Goal: Book appointment/travel/reservation

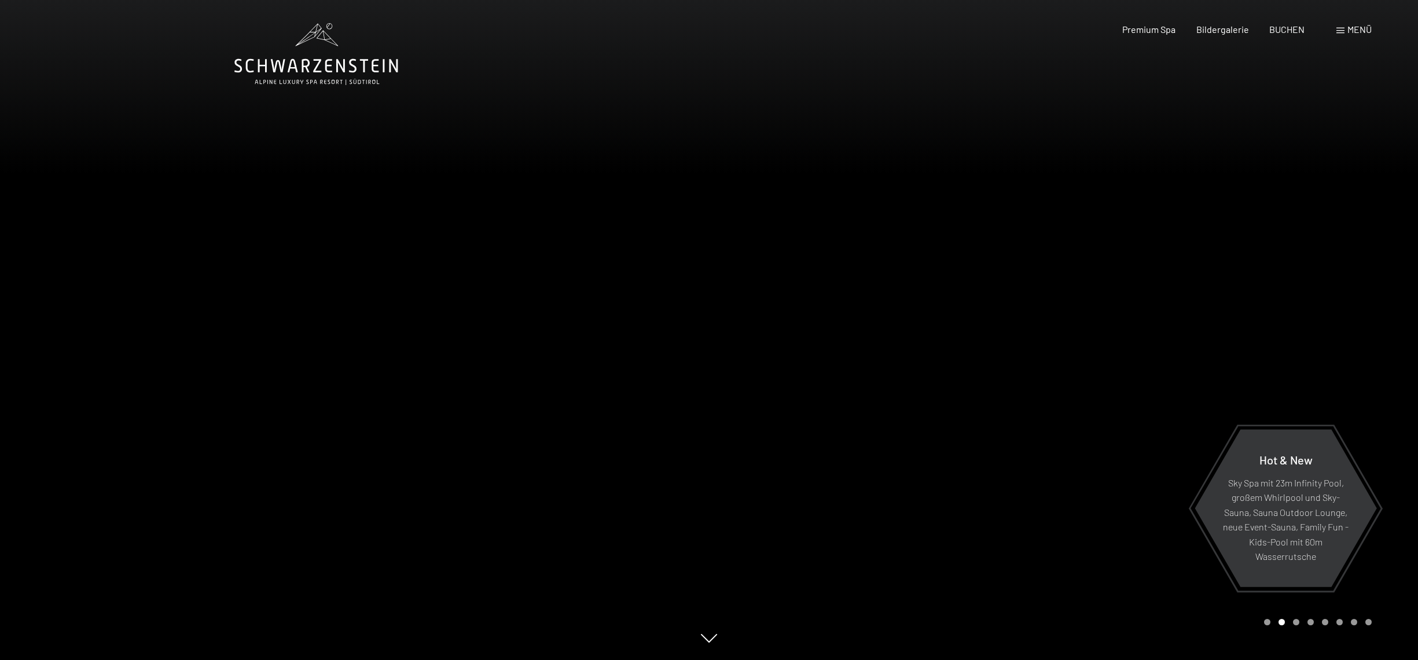
click at [1343, 30] on span at bounding box center [1340, 31] width 8 height 6
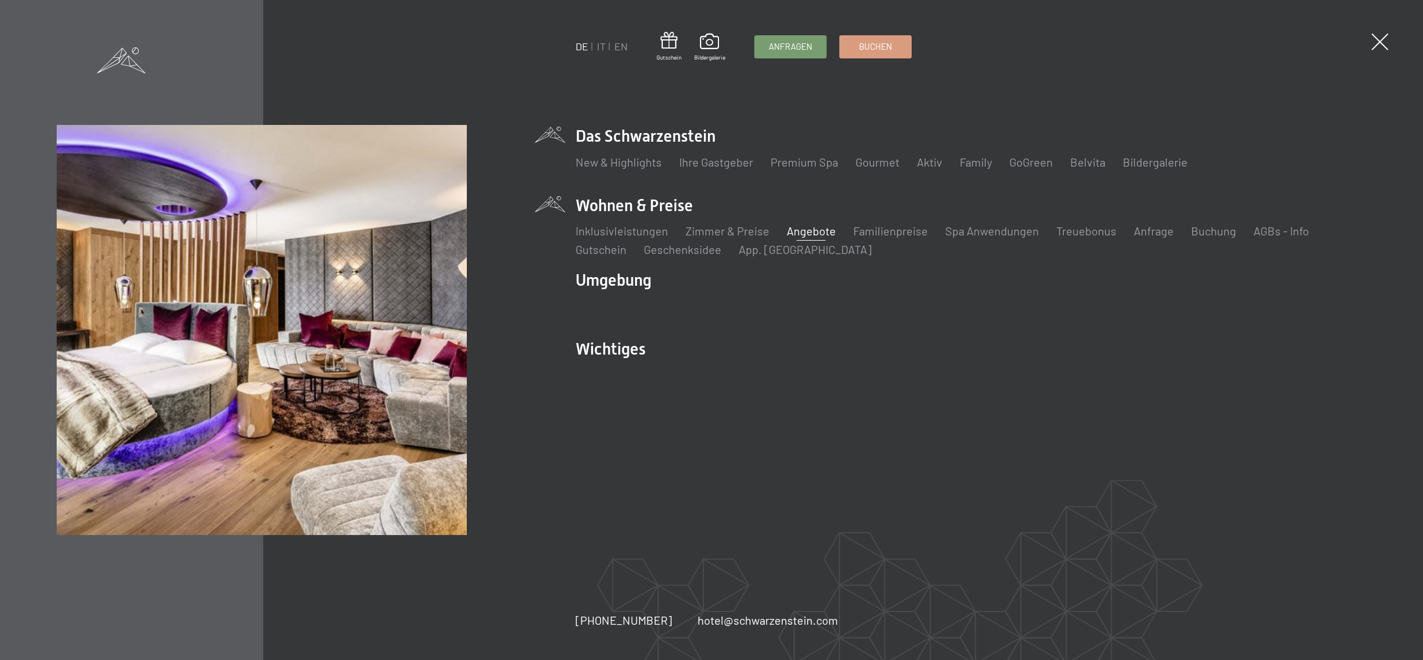
click at [822, 231] on link "Angebote" at bounding box center [811, 231] width 49 height 14
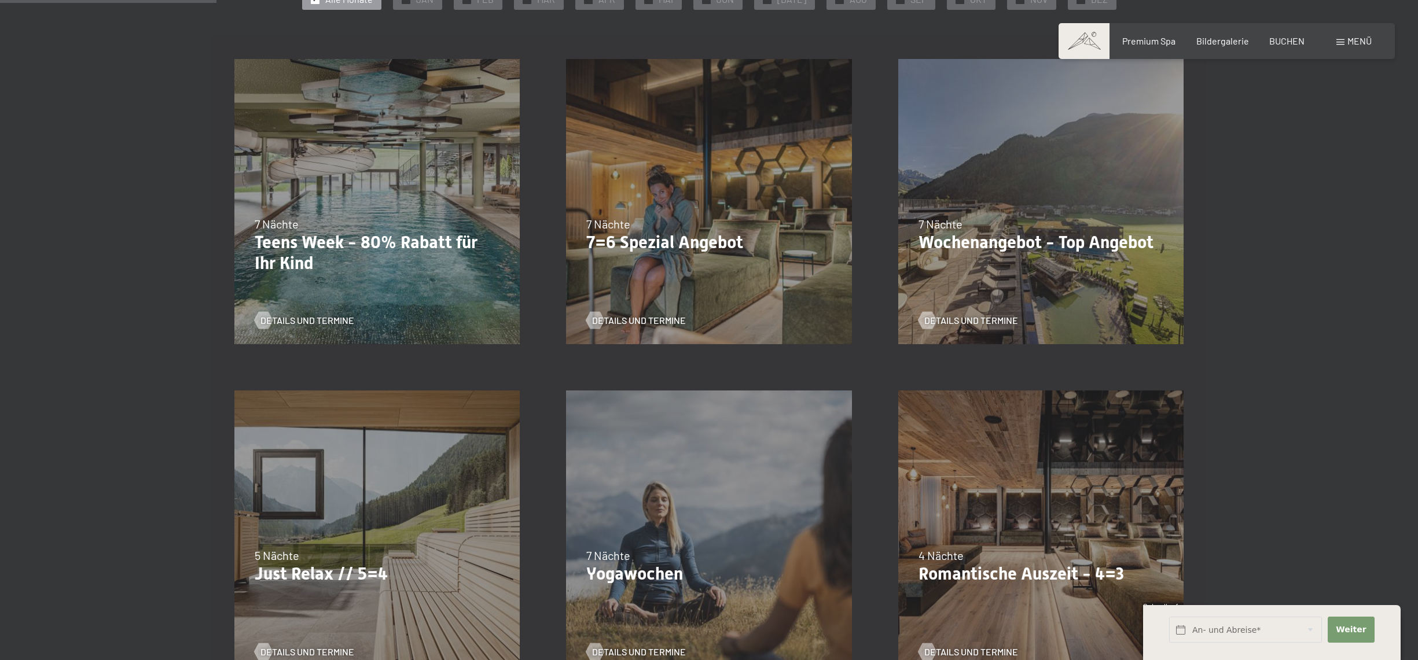
scroll to position [339, 0]
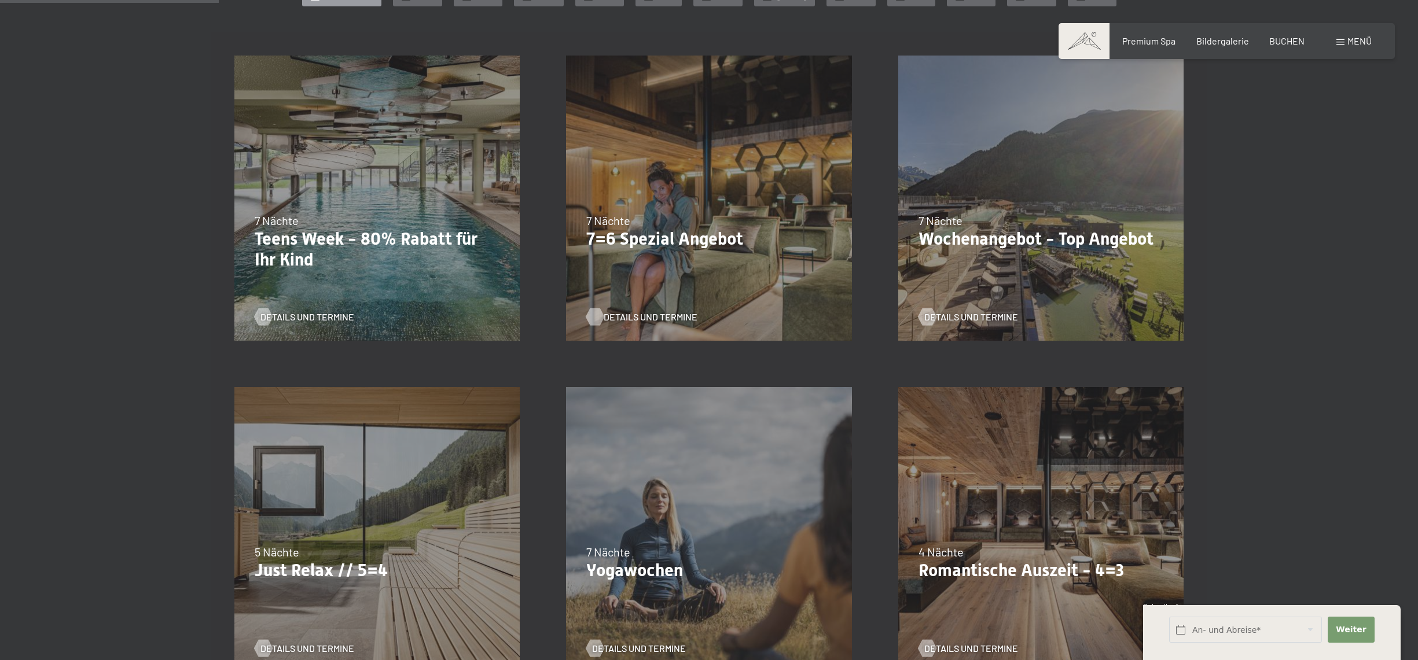
click at [617, 316] on span "Details und Termine" at bounding box center [651, 317] width 94 height 13
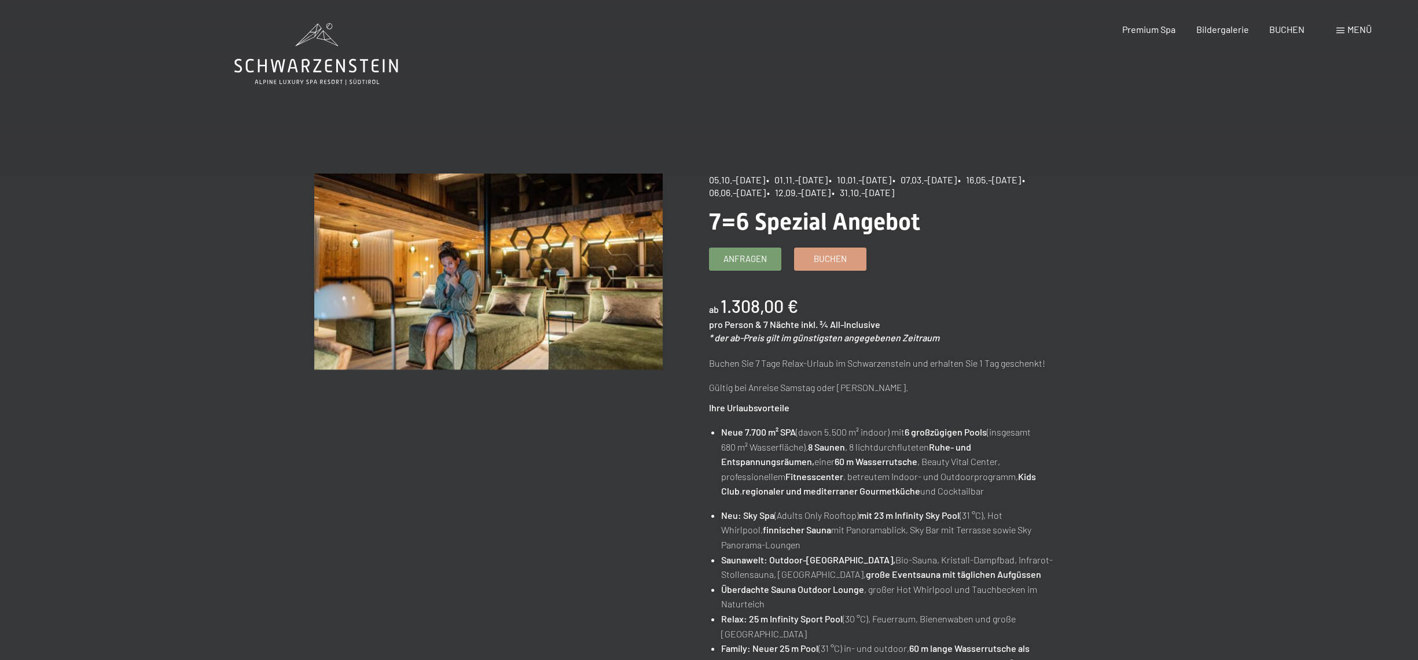
click at [1341, 32] on span at bounding box center [1340, 31] width 8 height 6
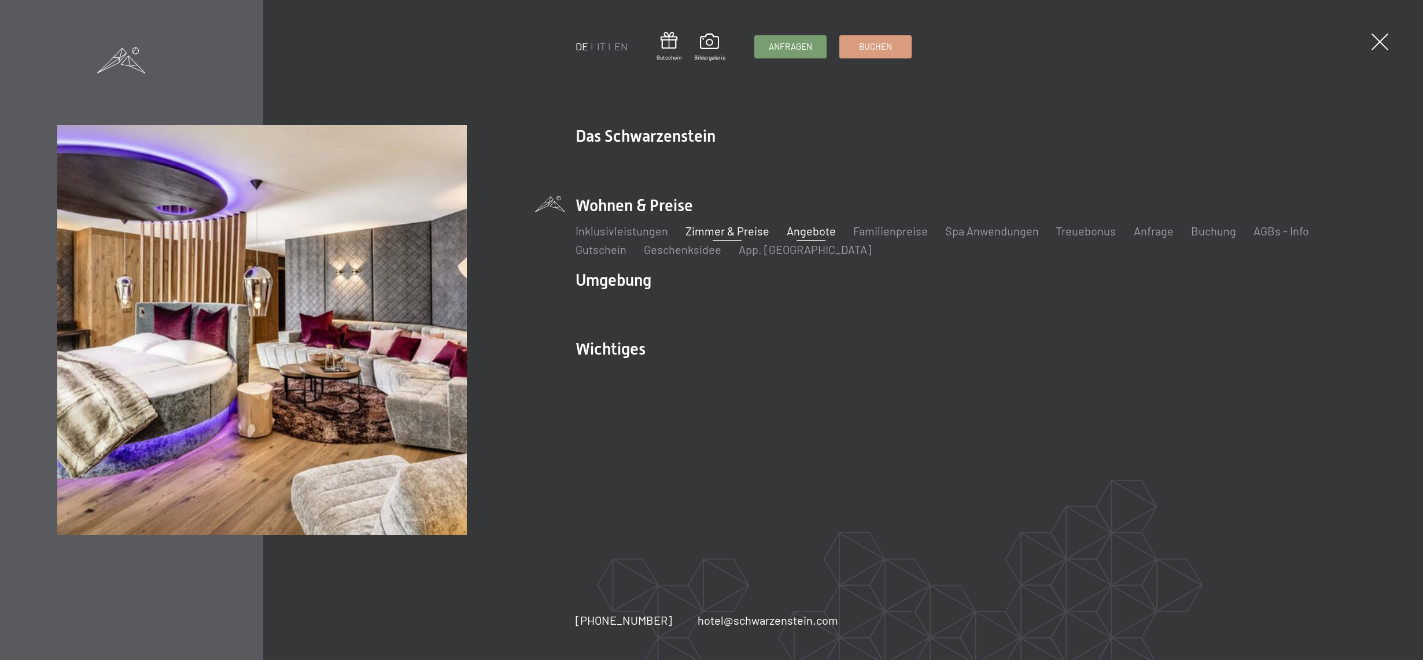
click at [727, 231] on link "Zimmer & Preise" at bounding box center [728, 231] width 84 height 14
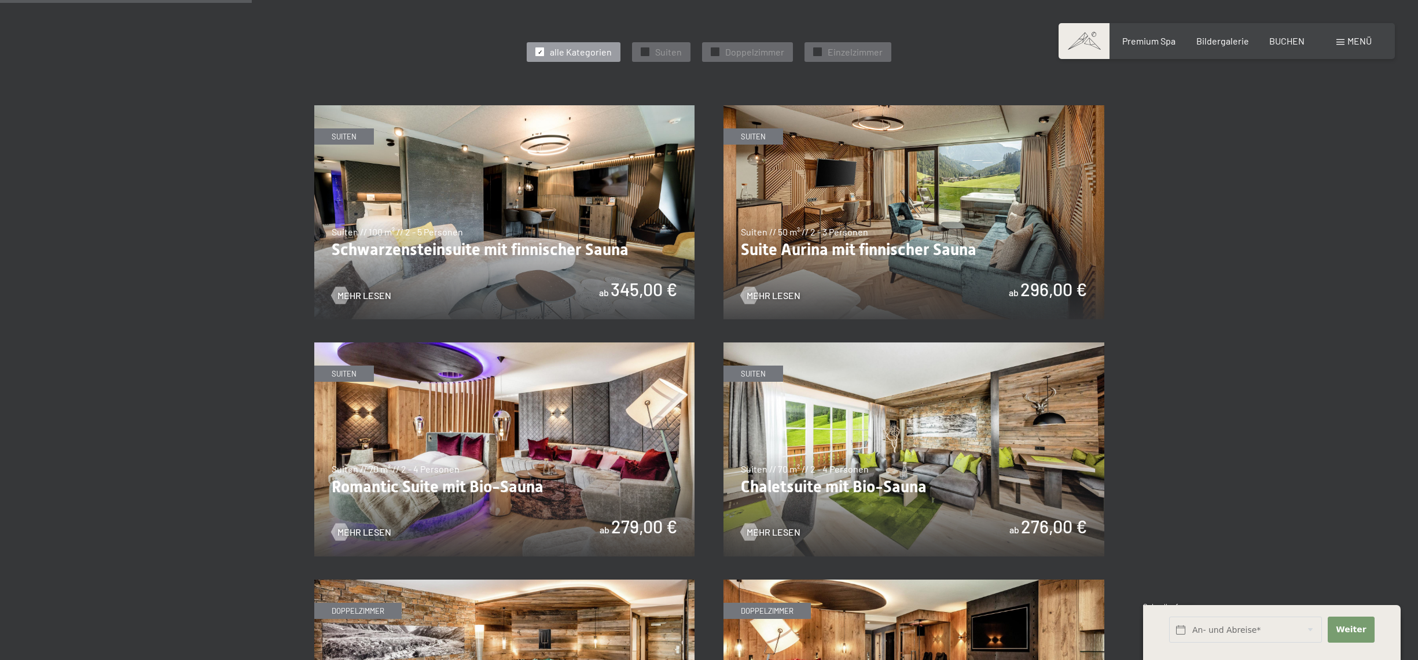
scroll to position [666, 0]
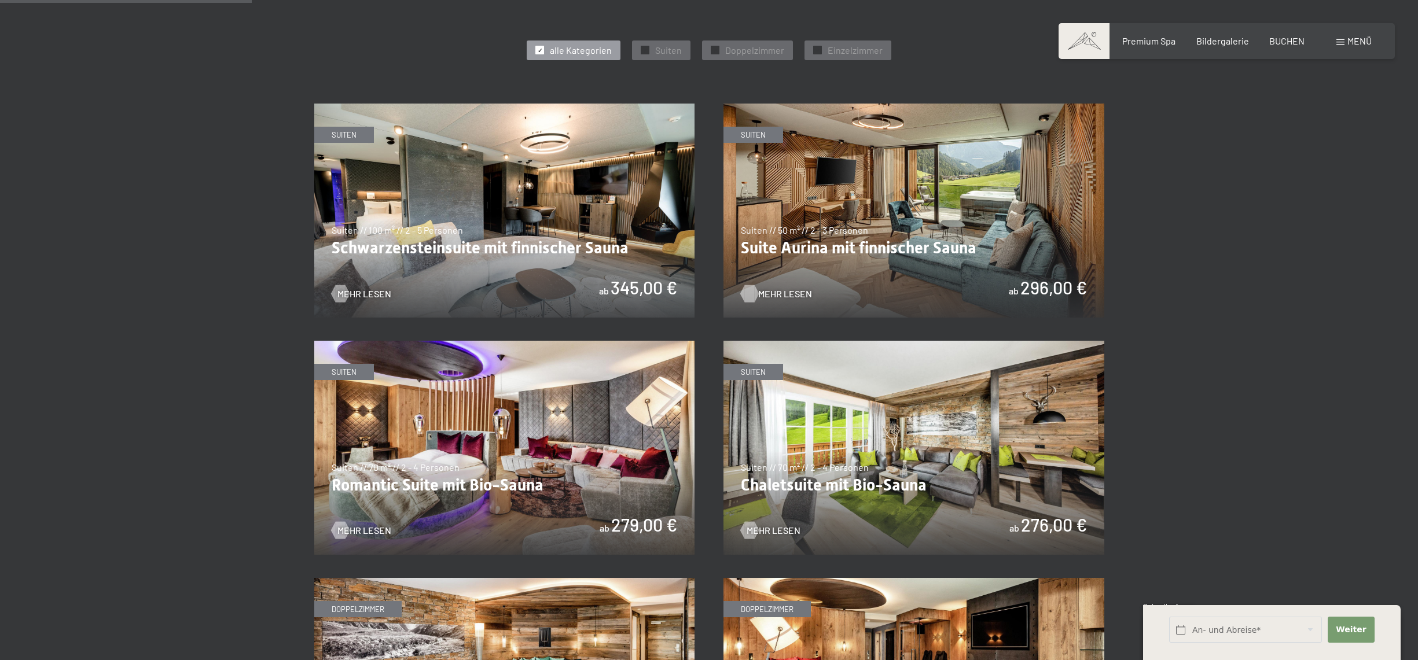
click at [754, 288] on div at bounding box center [749, 293] width 10 height 17
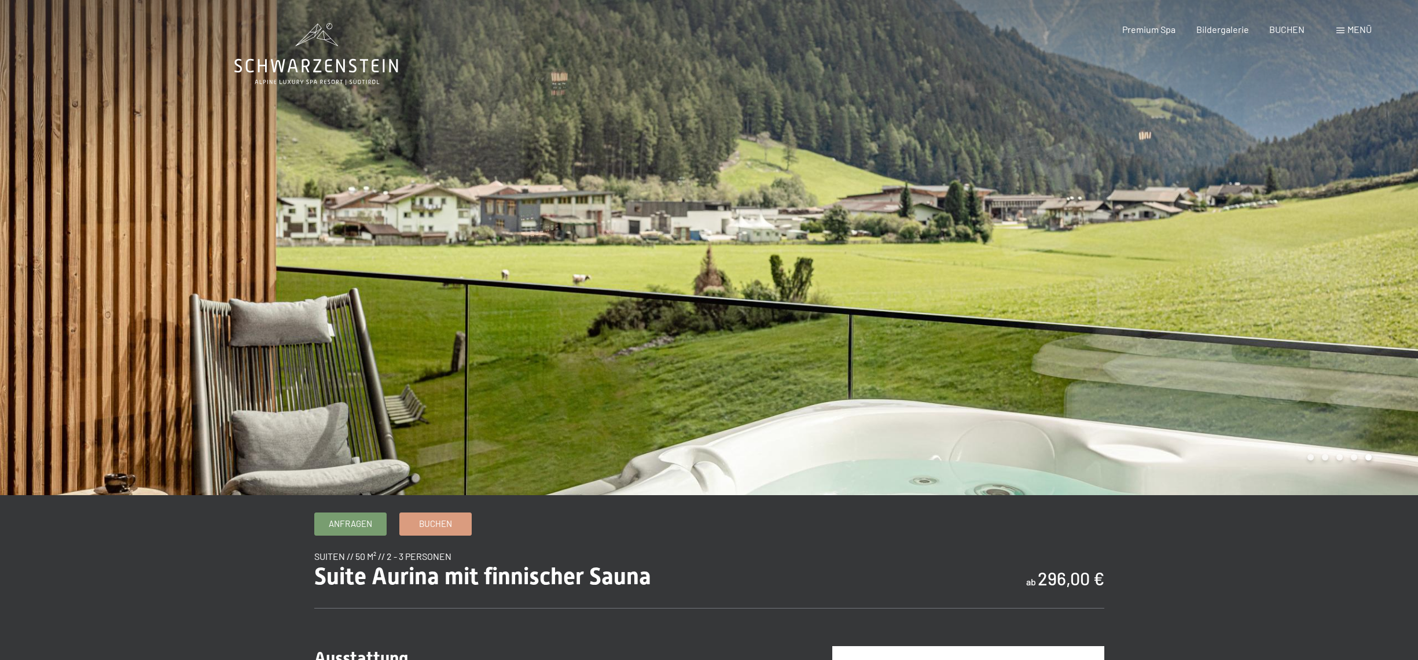
click at [1353, 30] on span "Menü" at bounding box center [1359, 29] width 24 height 11
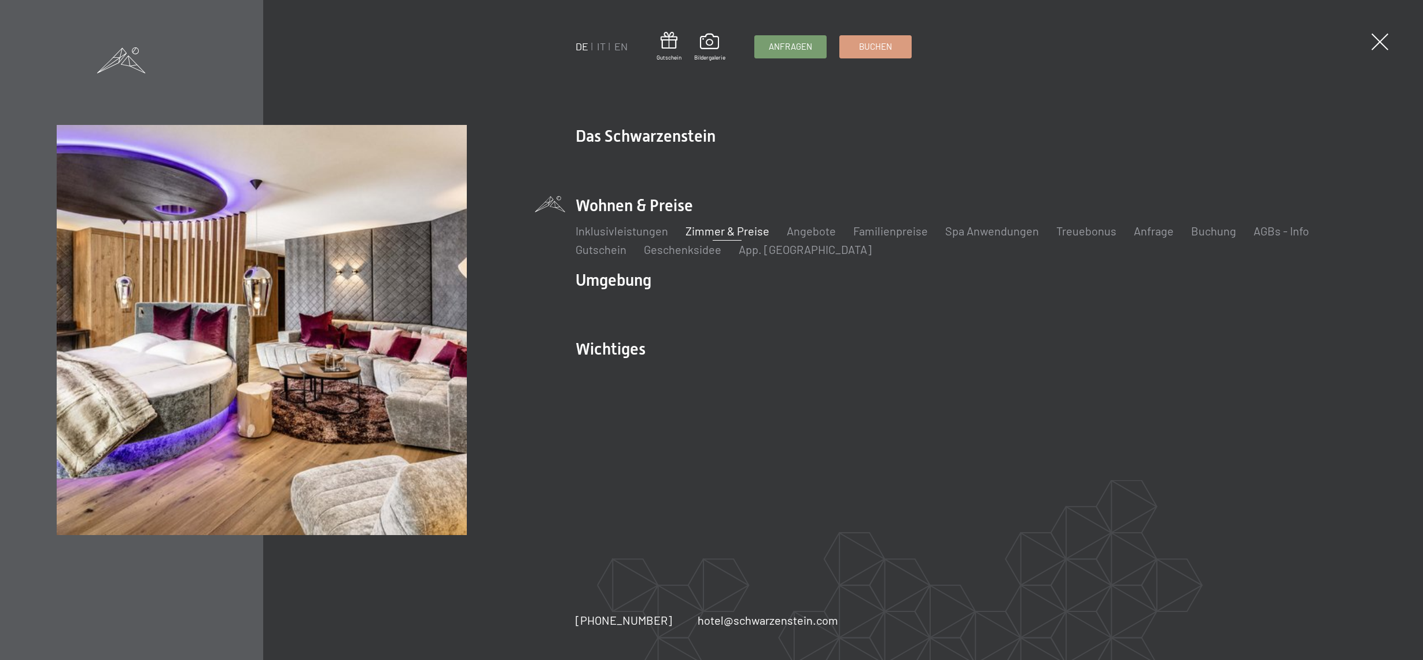
click at [739, 227] on link "Zimmer & Preise" at bounding box center [728, 231] width 84 height 14
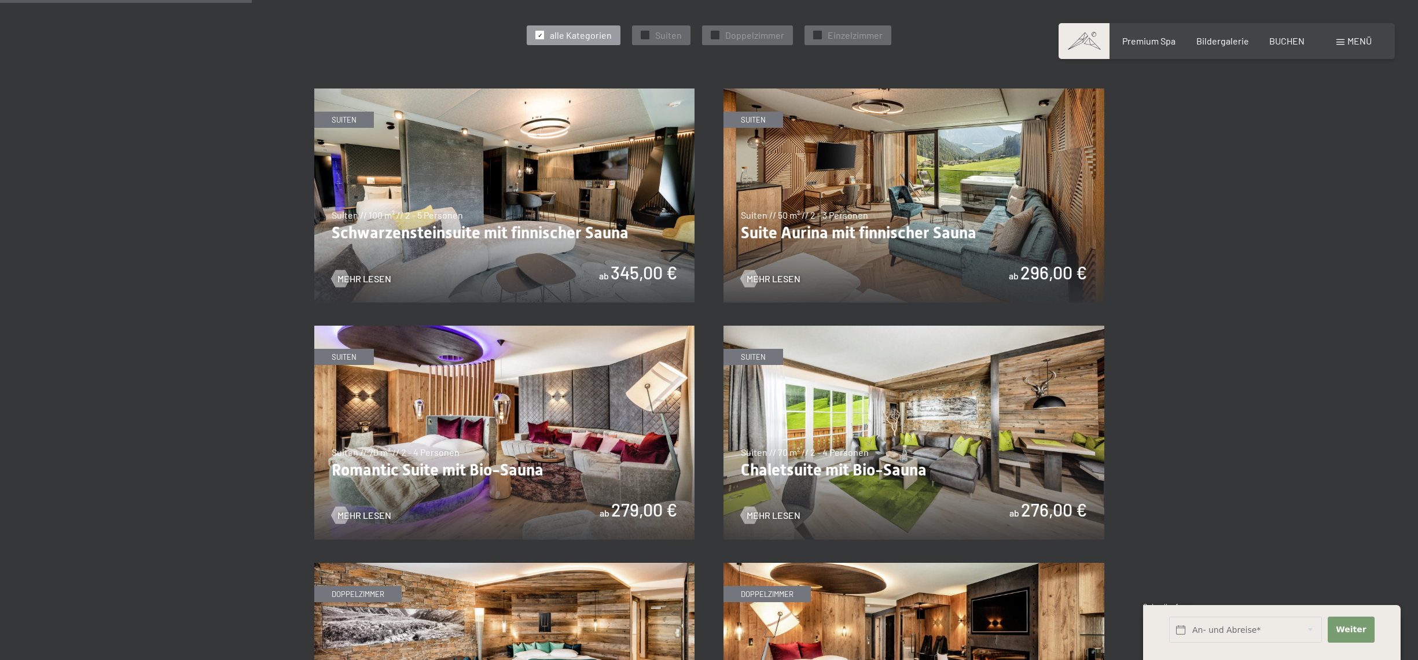
scroll to position [675, 0]
